Goal: Information Seeking & Learning: Learn about a topic

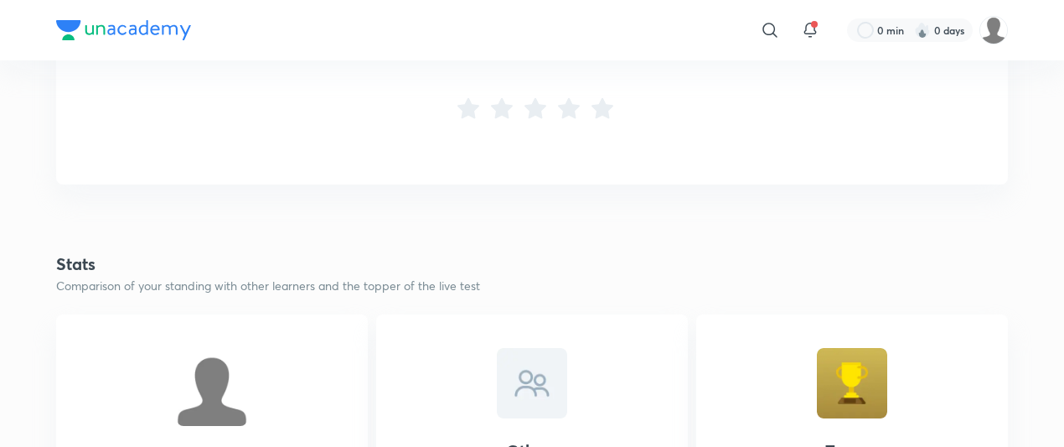
scroll to position [731, 0]
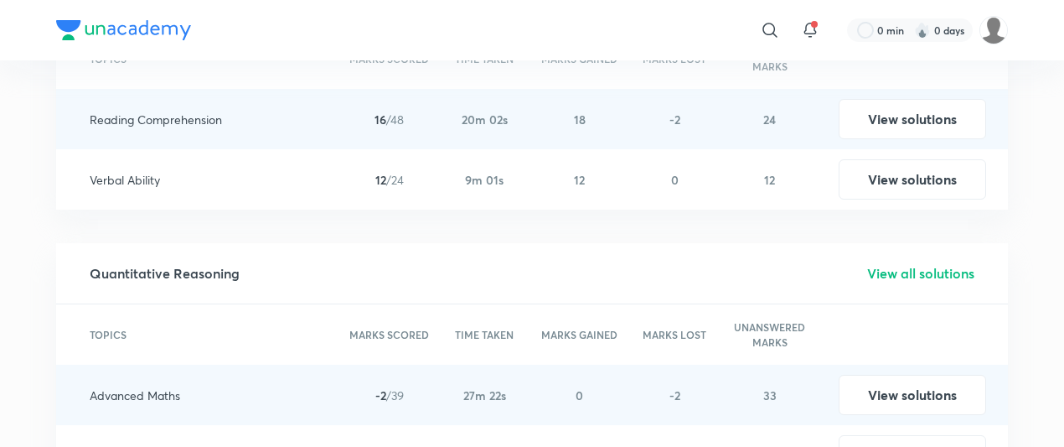
scroll to position [2205, 0]
click at [903, 262] on h5 "View all solutions" at bounding box center [920, 272] width 107 height 20
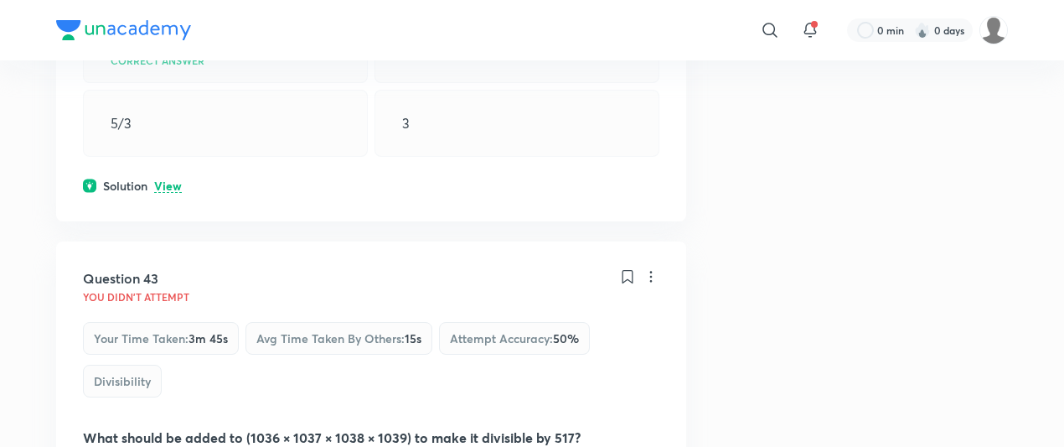
scroll to position [8692, 0]
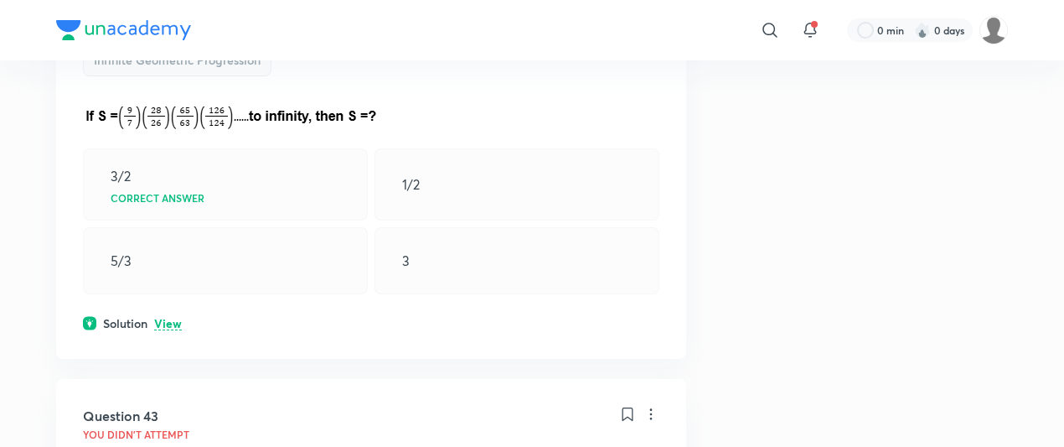
click at [171, 318] on p "View" at bounding box center [168, 324] width 28 height 13
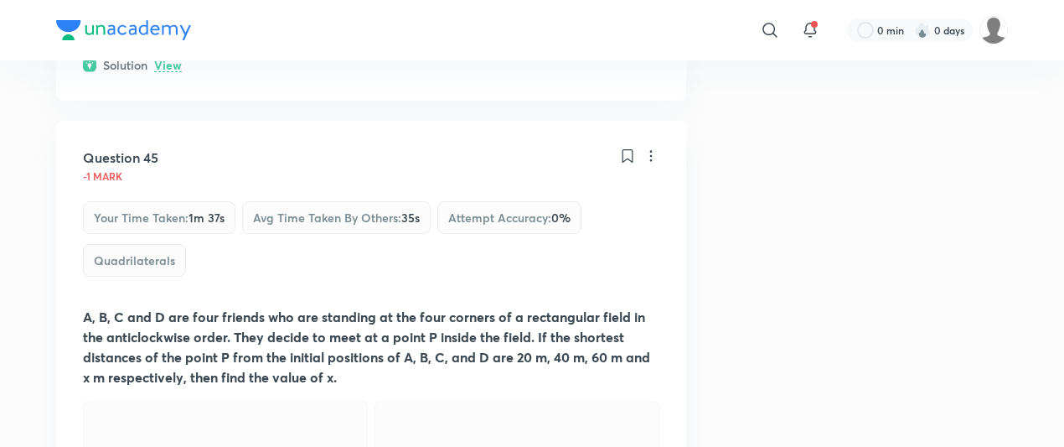
scroll to position [10181, 0]
